Goal: Book appointment/travel/reservation

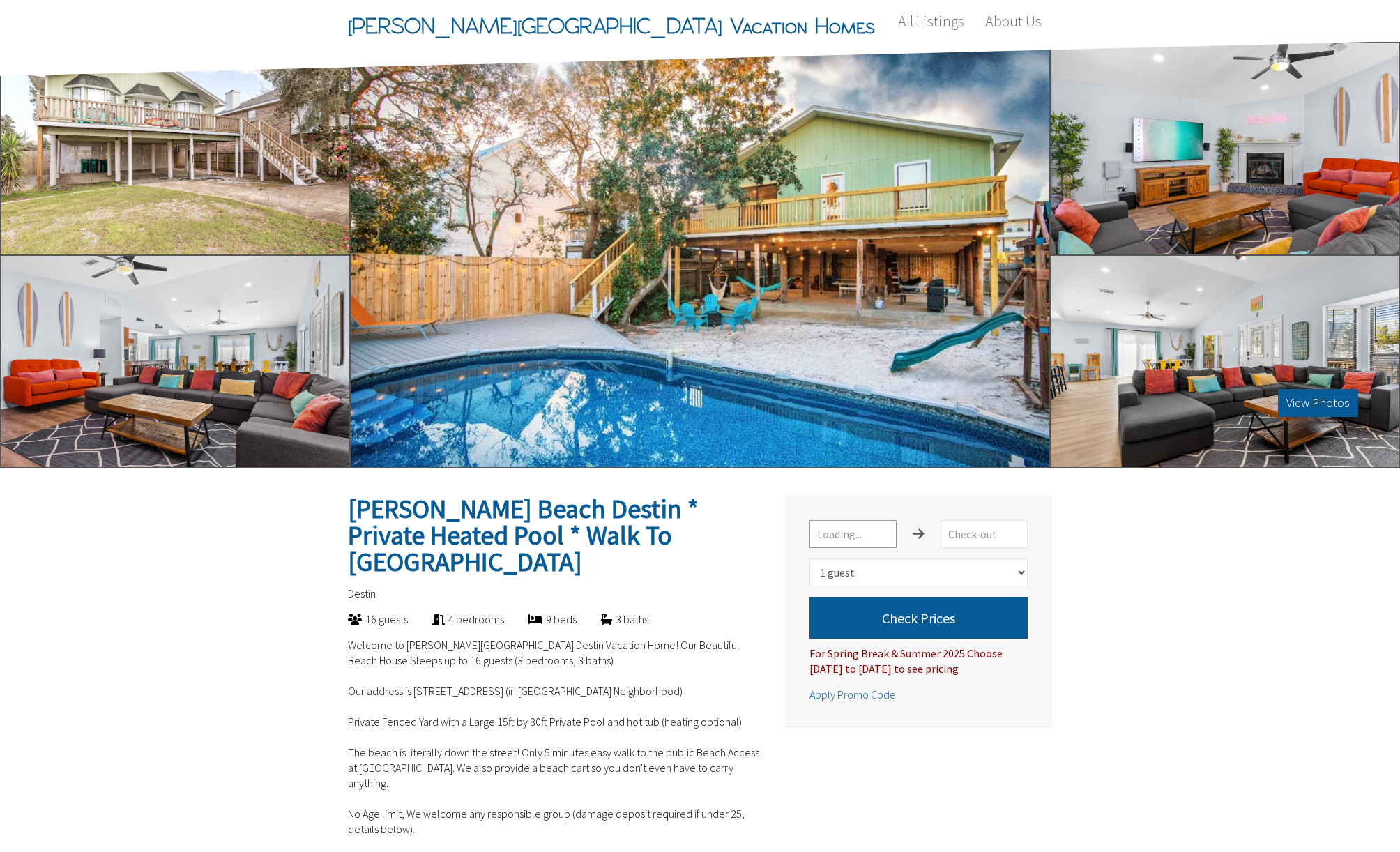
select select "1"
click at [837, 538] on input "text" at bounding box center [853, 534] width 87 height 28
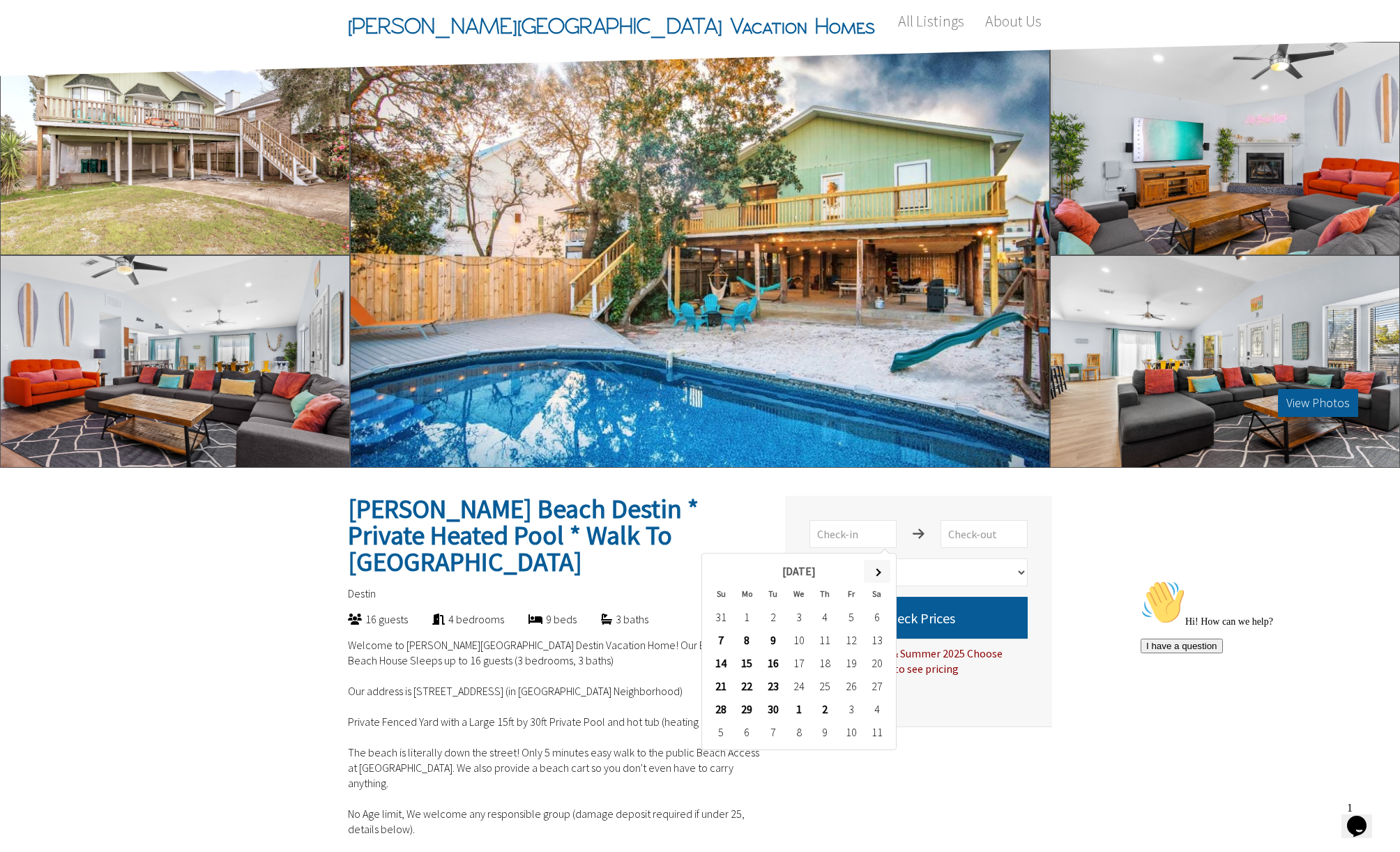
click at [876, 570] on span at bounding box center [876, 572] width 8 height 8
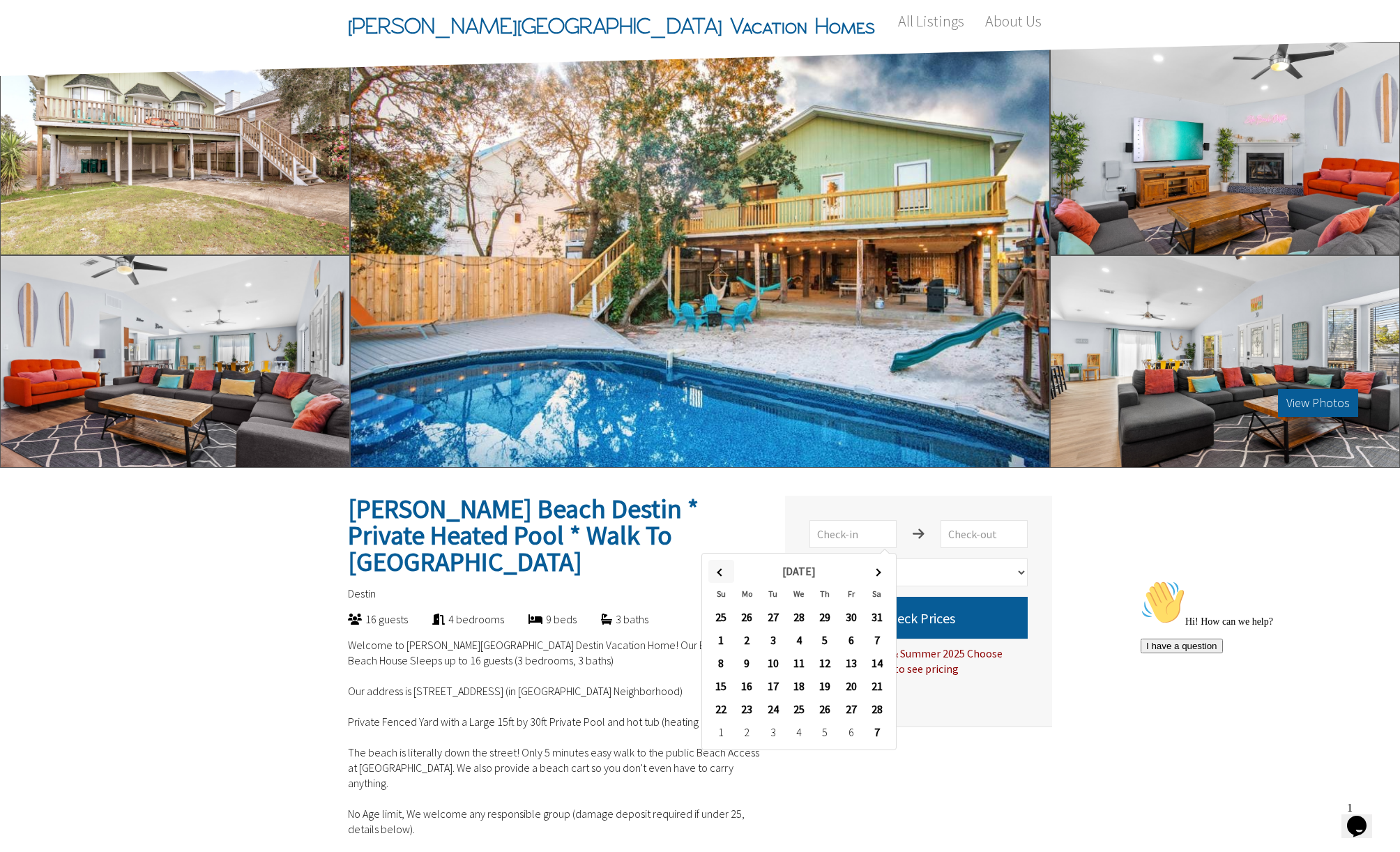
click at [720, 568] on span at bounding box center [721, 572] width 8 height 8
click at [875, 572] on span at bounding box center [876, 572] width 8 height 8
click at [875, 572] on span at bounding box center [876, 572] width 8 height 8
click at [877, 570] on span at bounding box center [876, 572] width 8 height 8
click at [717, 568] on th at bounding box center [721, 571] width 25 height 23
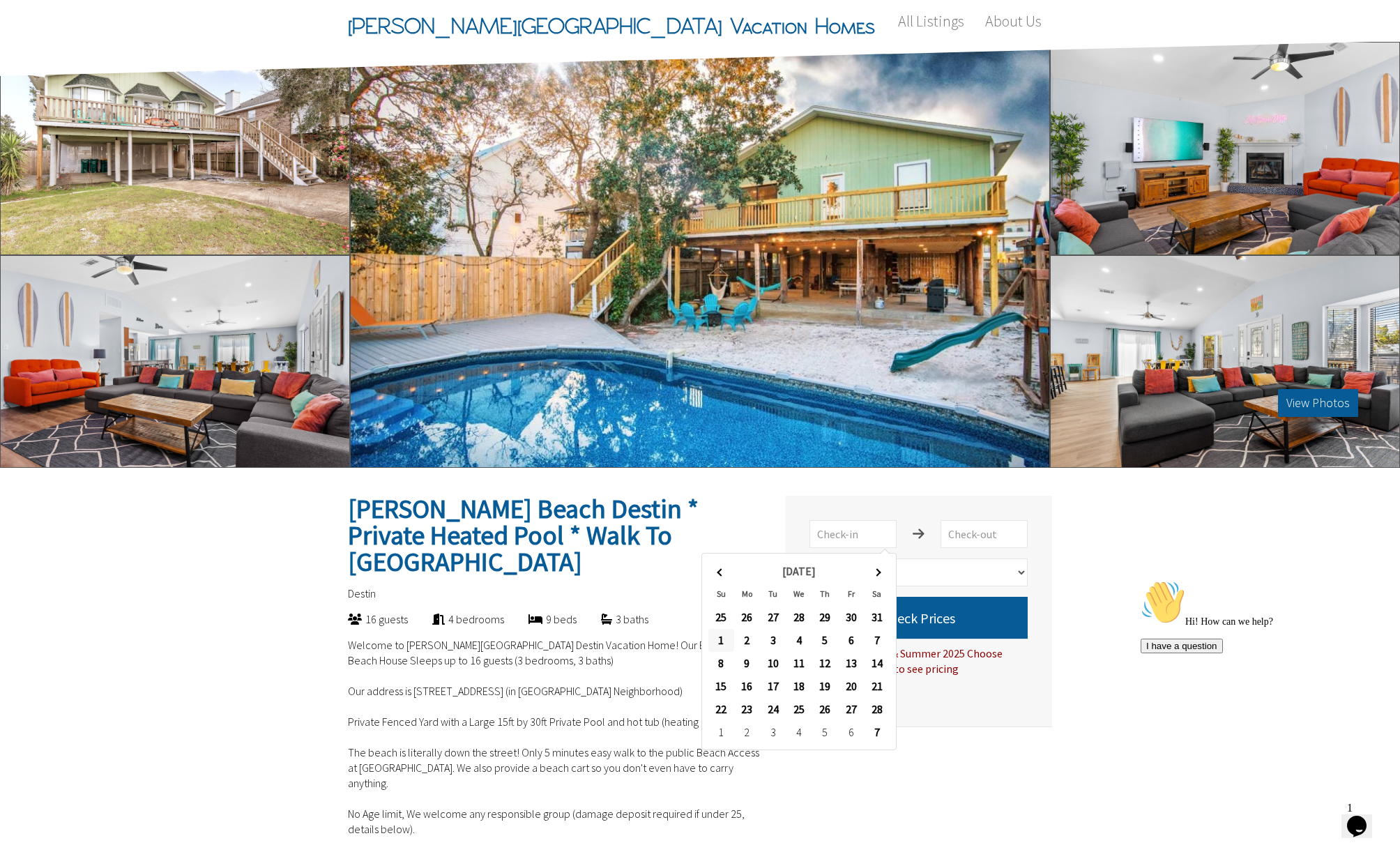
type input "[DATE]"
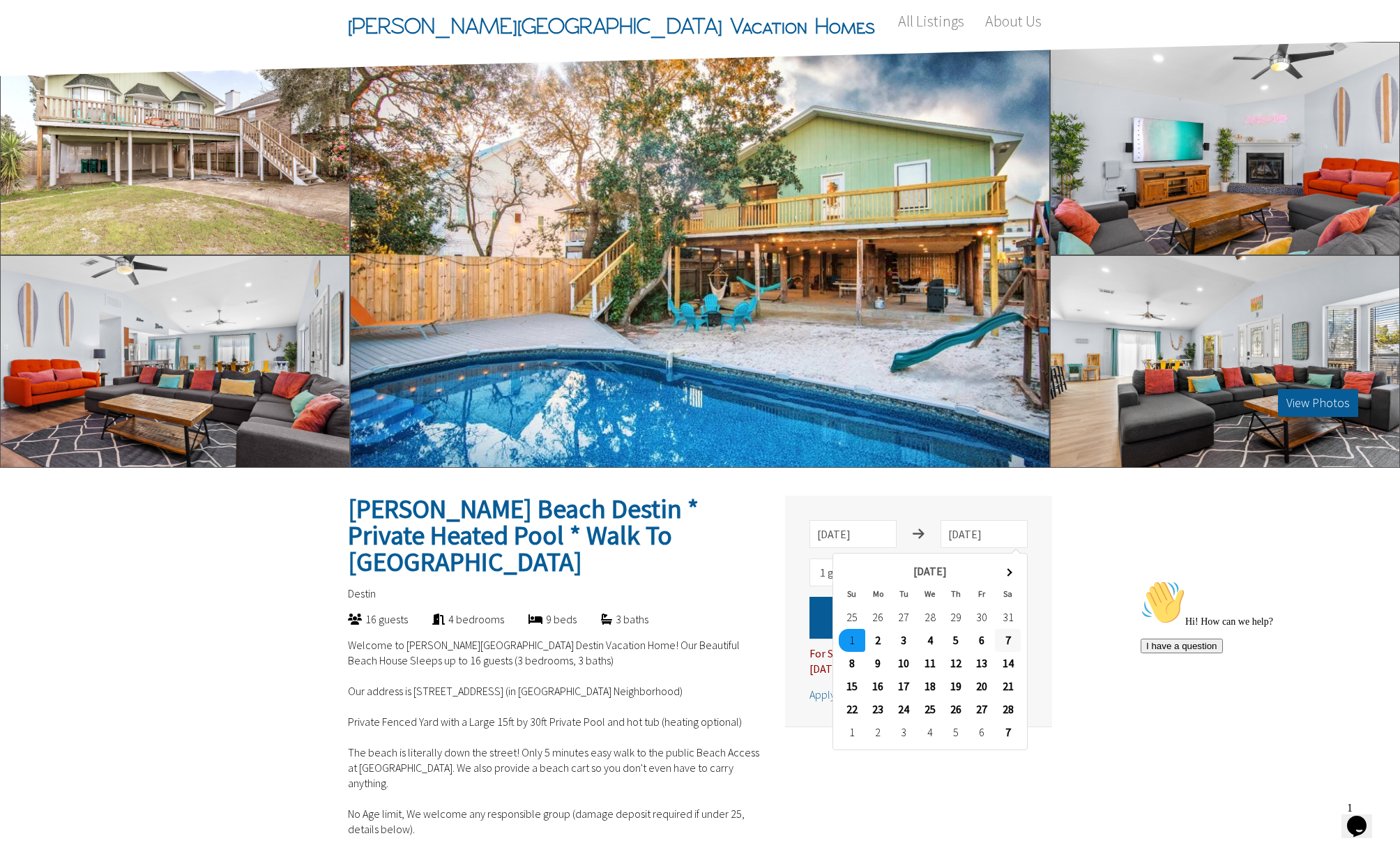
type input "[DATE]"
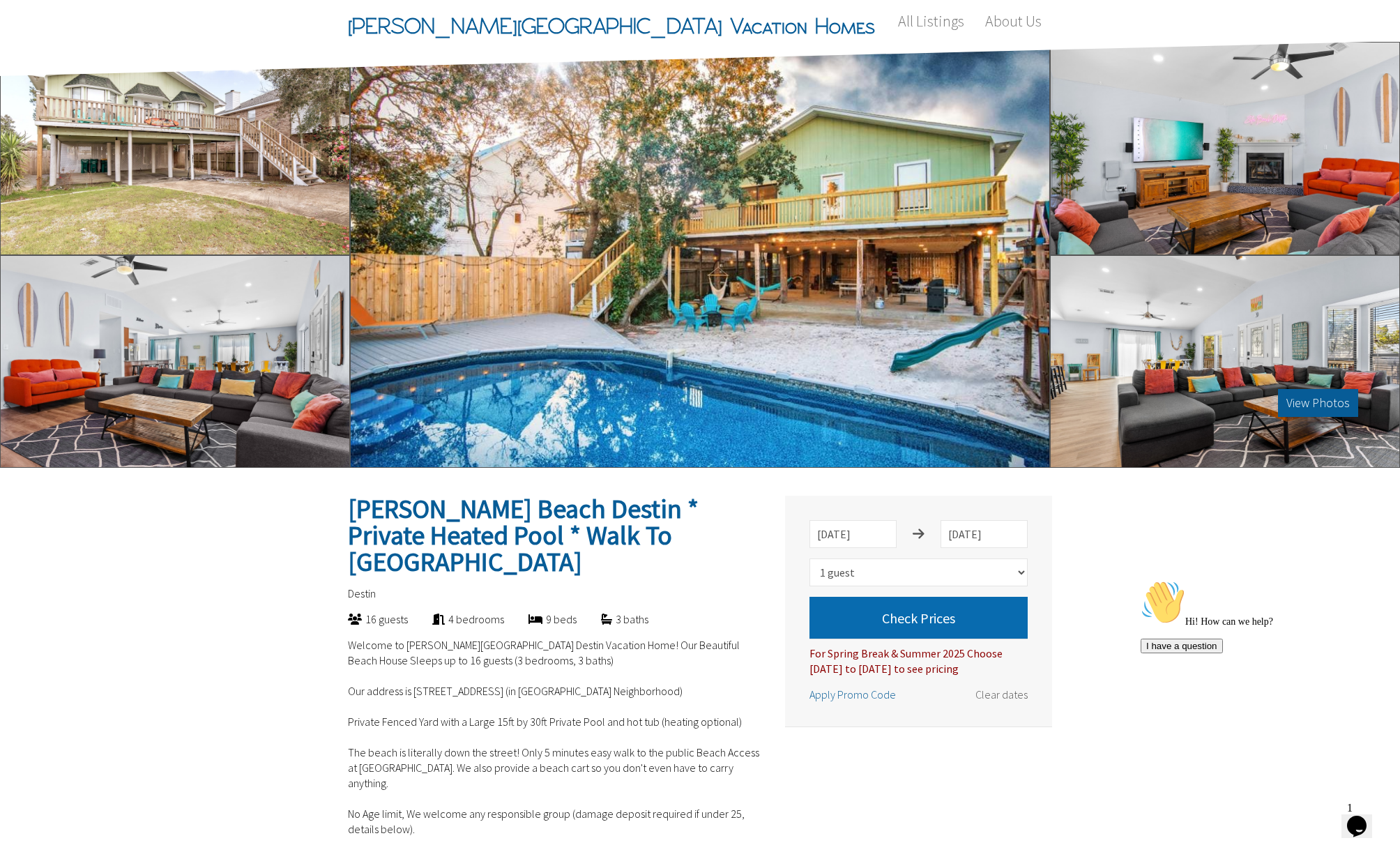
click at [954, 608] on button "Check Prices" at bounding box center [918, 617] width 218 height 42
